Goal: Find specific page/section: Find specific page/section

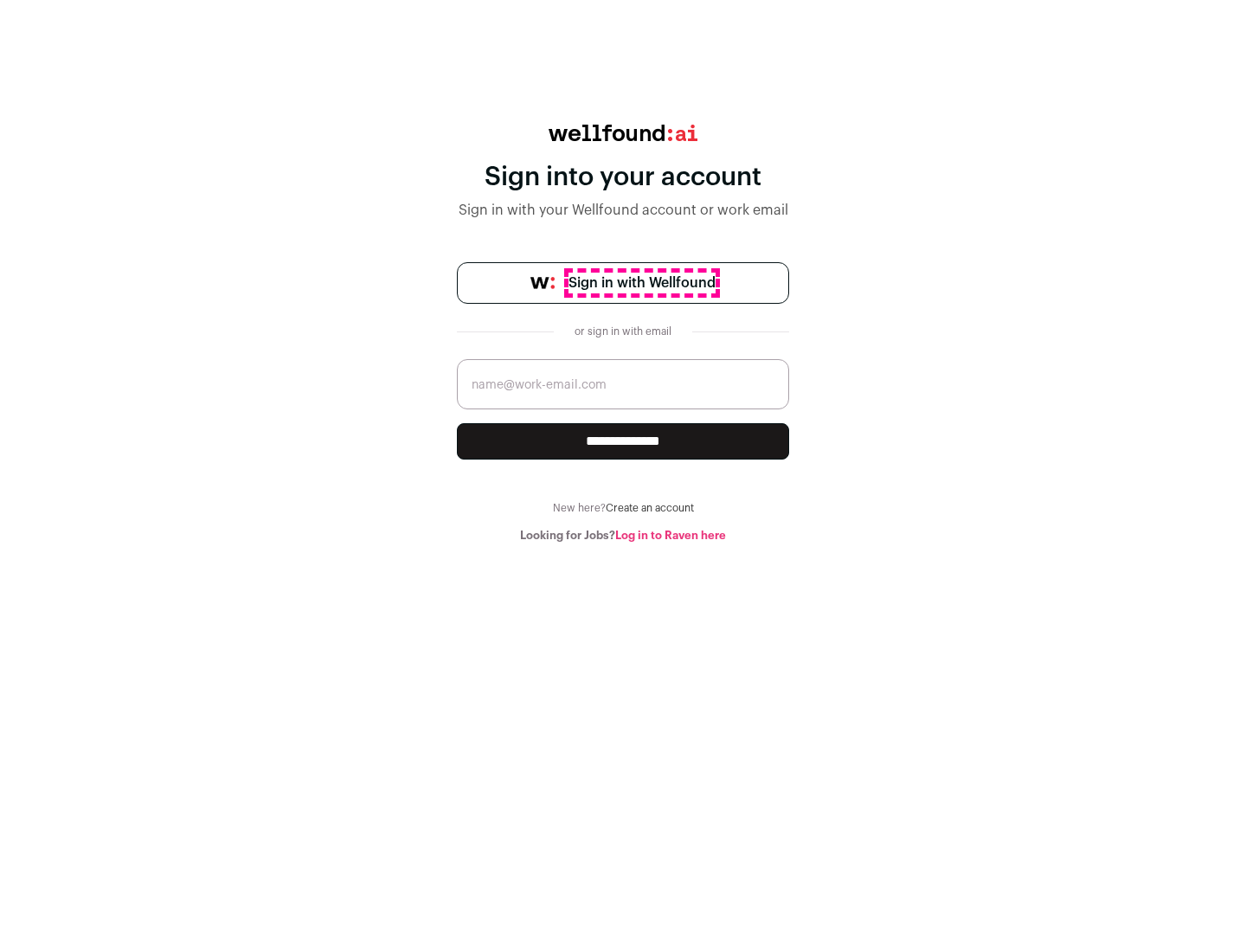
click at [642, 283] on span "Sign in with Wellfound" at bounding box center [642, 283] width 147 height 21
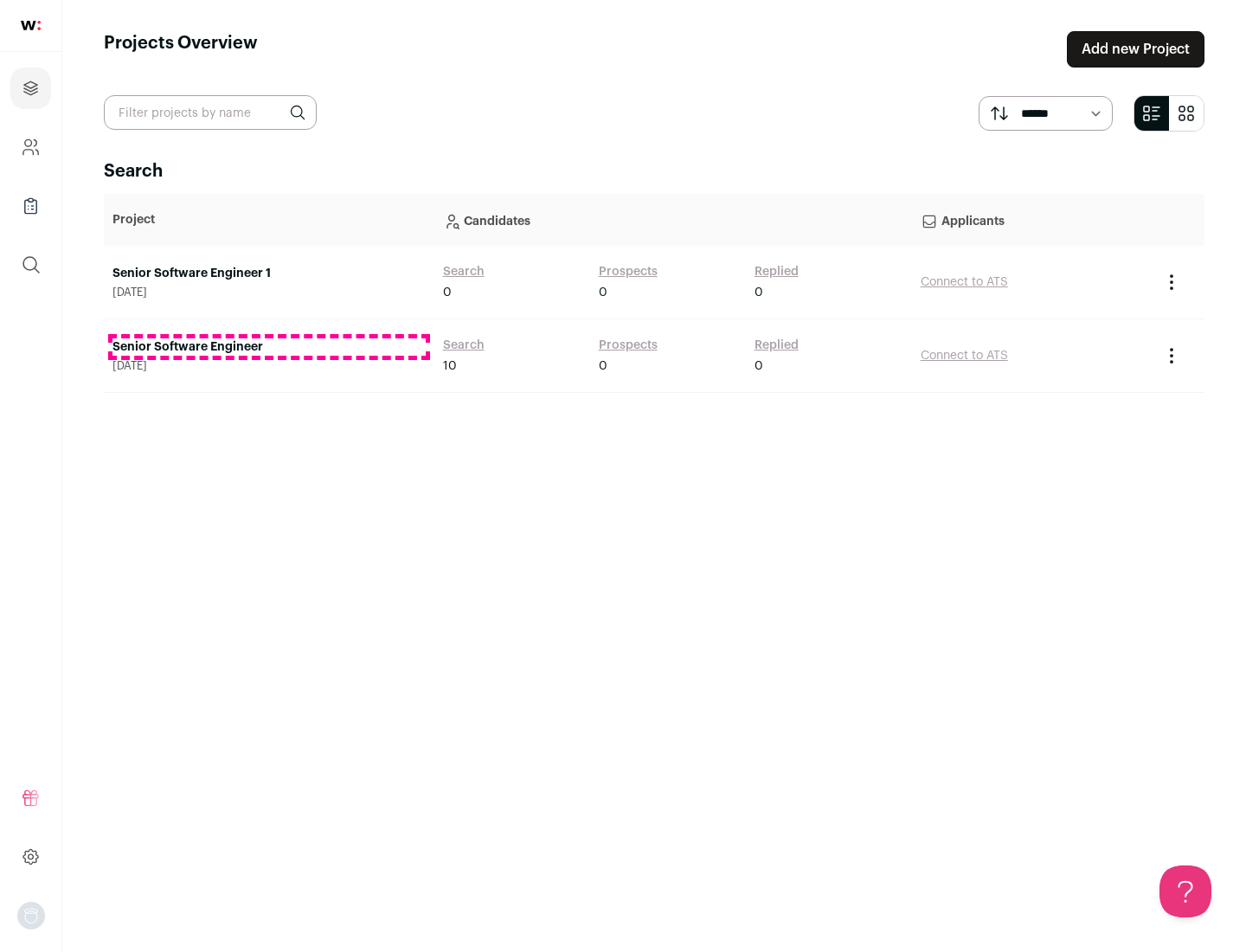
click at [268, 347] on link "Senior Software Engineer" at bounding box center [269, 347] width 313 height 17
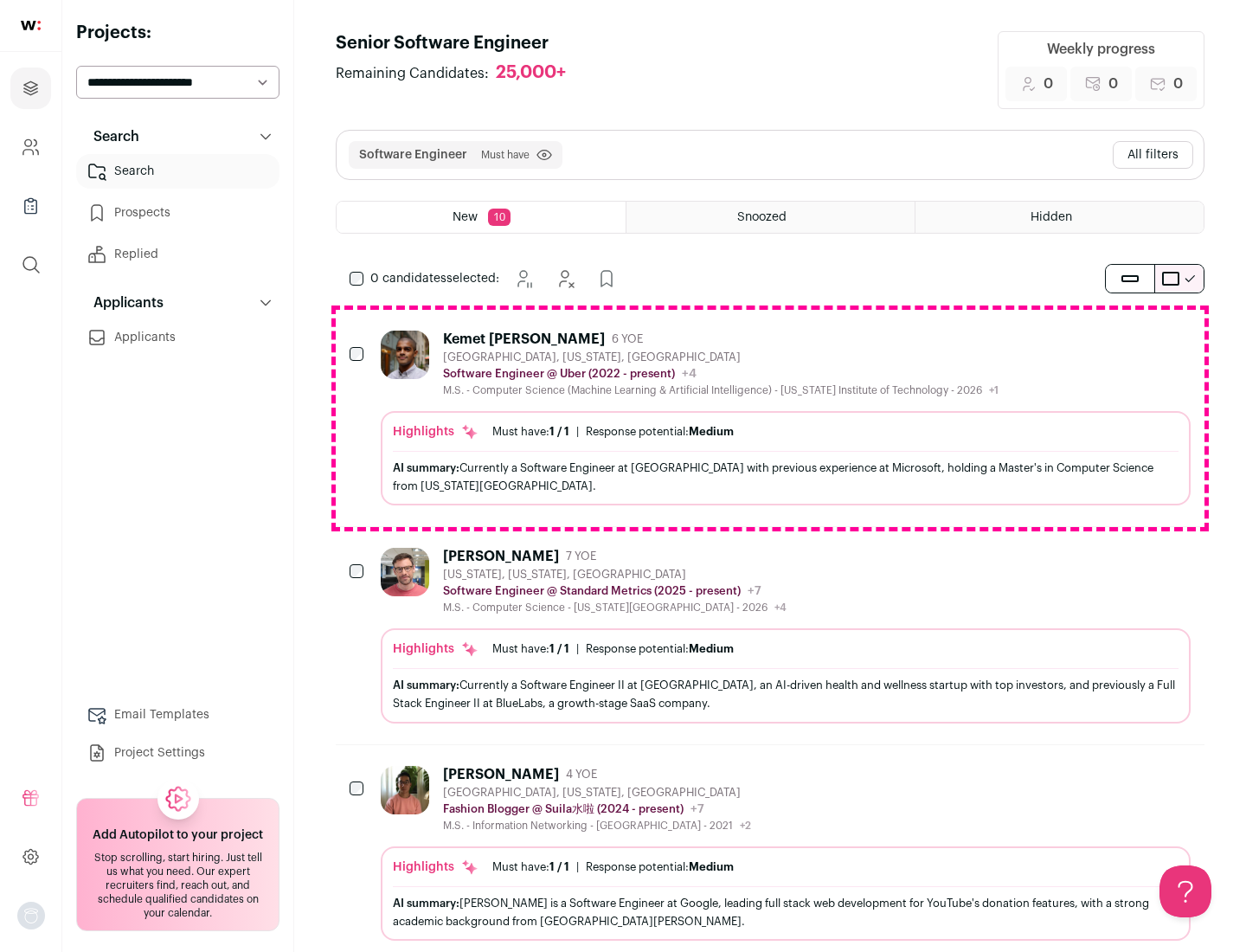
click at [770, 418] on div "Highlights Must have: 1 / 1 How many must haves have been fulfilled? | Response…" at bounding box center [785, 459] width 810 height 94
